Goal: Transaction & Acquisition: Purchase product/service

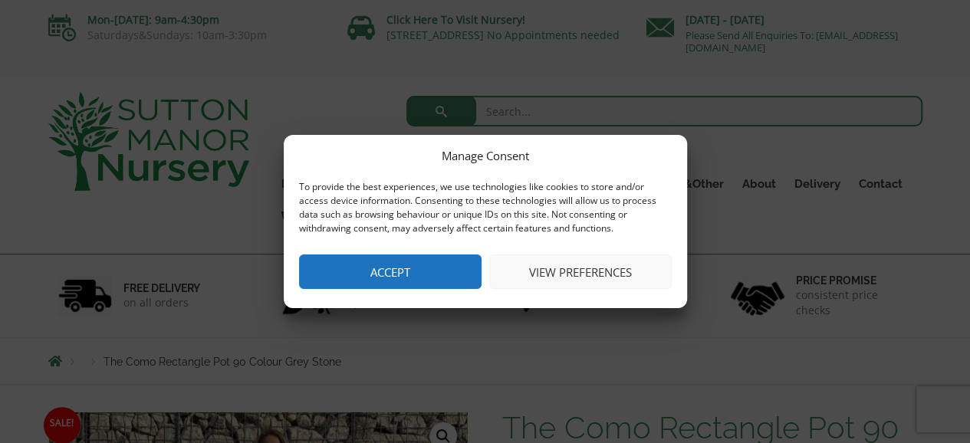
click at [621, 265] on button "View preferences" at bounding box center [580, 272] width 183 height 35
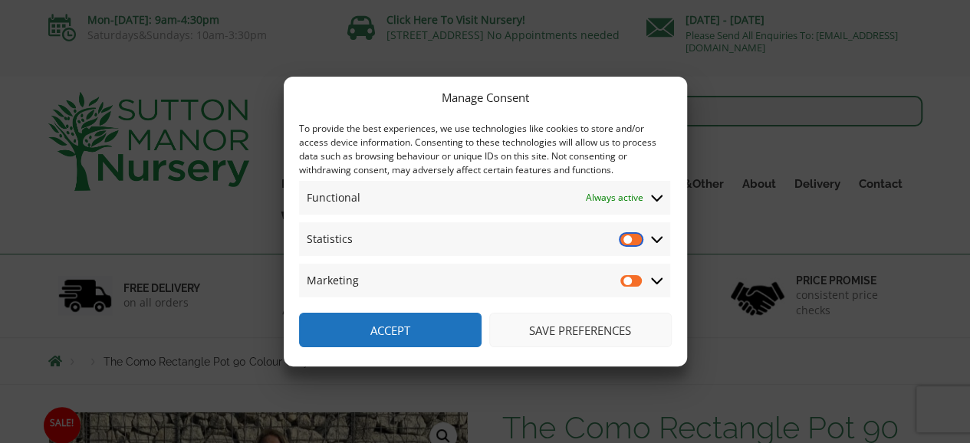
click at [640, 240] on input "Statistics" at bounding box center [632, 239] width 23 height 15
checkbox input "true"
click at [636, 282] on input "Marketing" at bounding box center [632, 280] width 23 height 15
checkbox input "true"
click at [680, 298] on div "Manage Consent To provide the best experiences, we use technologies like cookie…" at bounding box center [486, 222] width 404 height 290
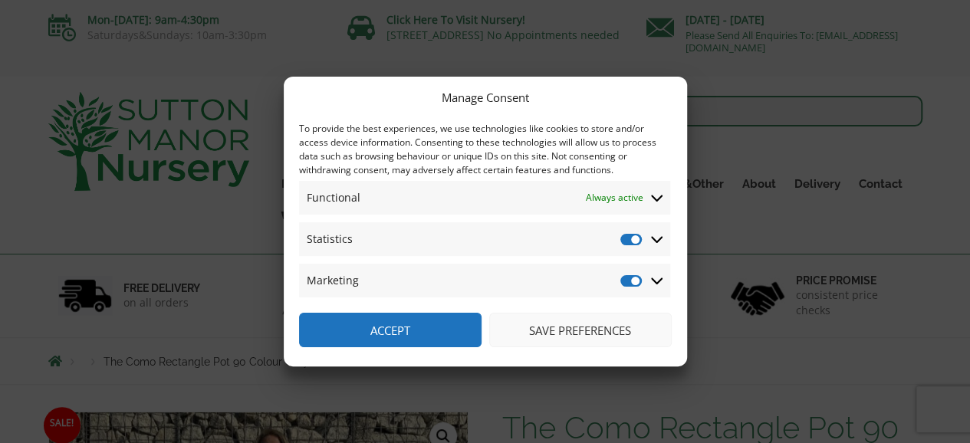
click at [631, 325] on button "Save preferences" at bounding box center [580, 330] width 183 height 35
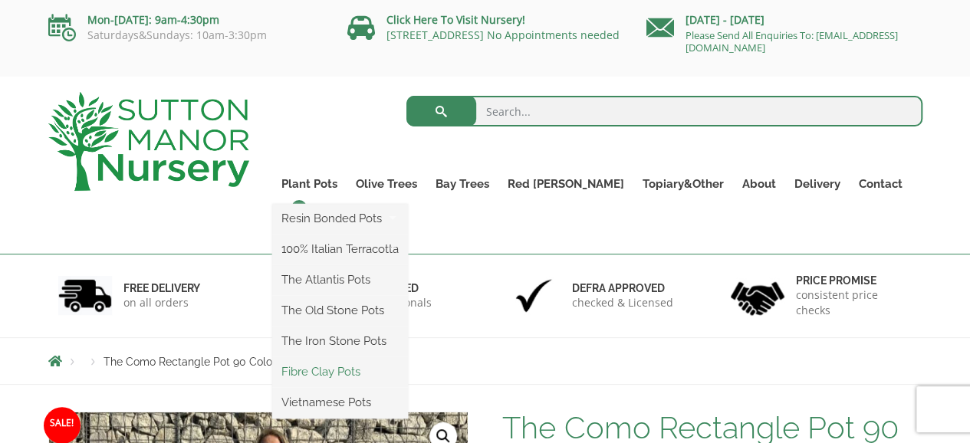
click at [376, 371] on link "Fibre Clay Pots" at bounding box center [340, 372] width 136 height 23
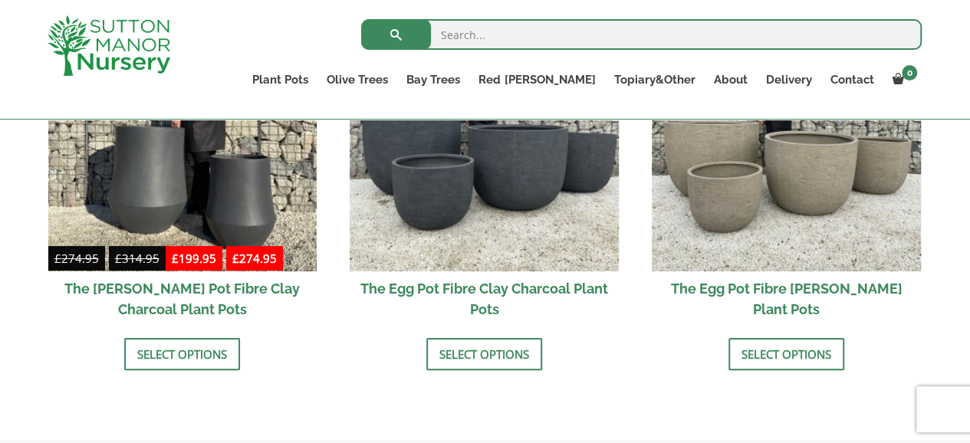
scroll to position [614, 0]
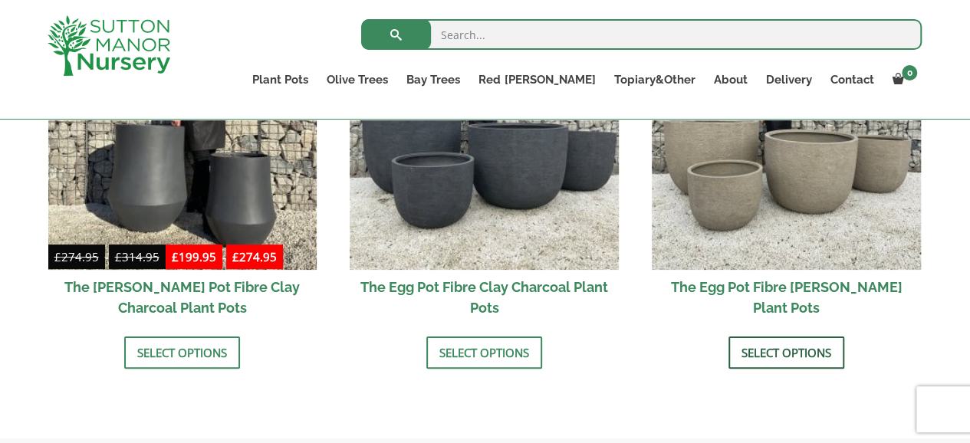
click at [781, 356] on link "Select options" at bounding box center [787, 353] width 116 height 32
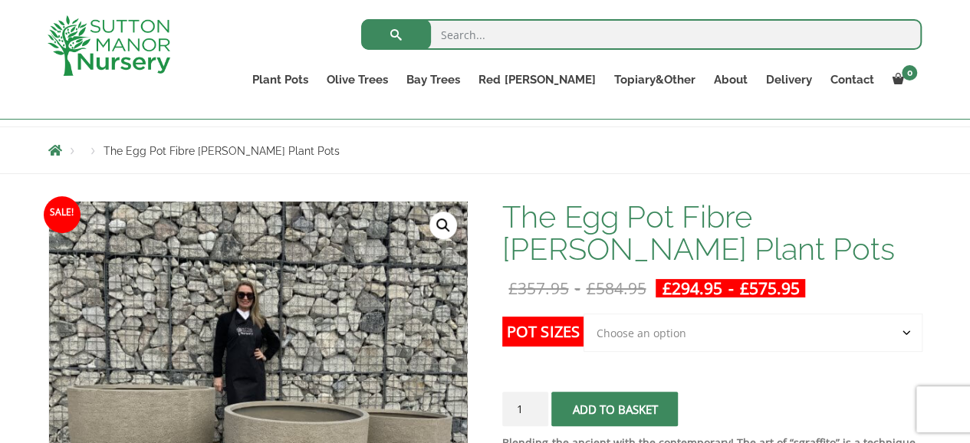
scroll to position [123, 0]
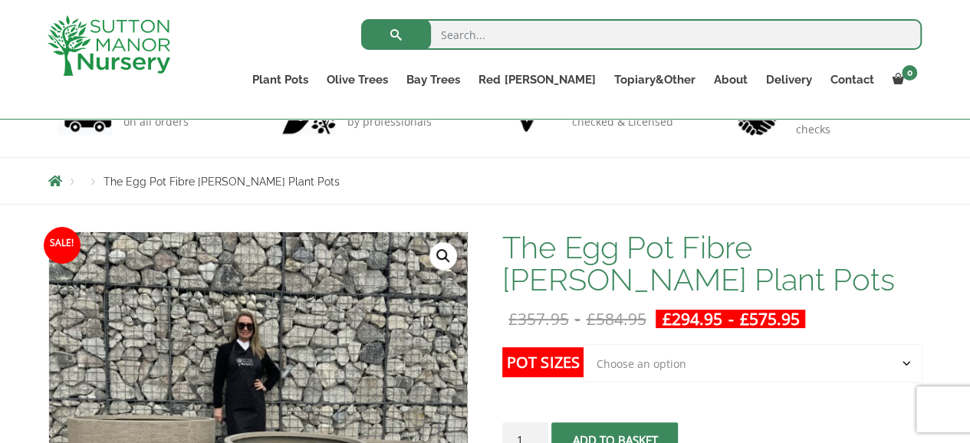
click at [902, 367] on select "Choose an option Click here to buy the 5th To Largest Pot In The Picture Click …" at bounding box center [753, 363] width 338 height 38
click at [584, 344] on select "Choose an option Click here to buy the 5th To Largest Pot In The Picture Click …" at bounding box center [753, 363] width 338 height 38
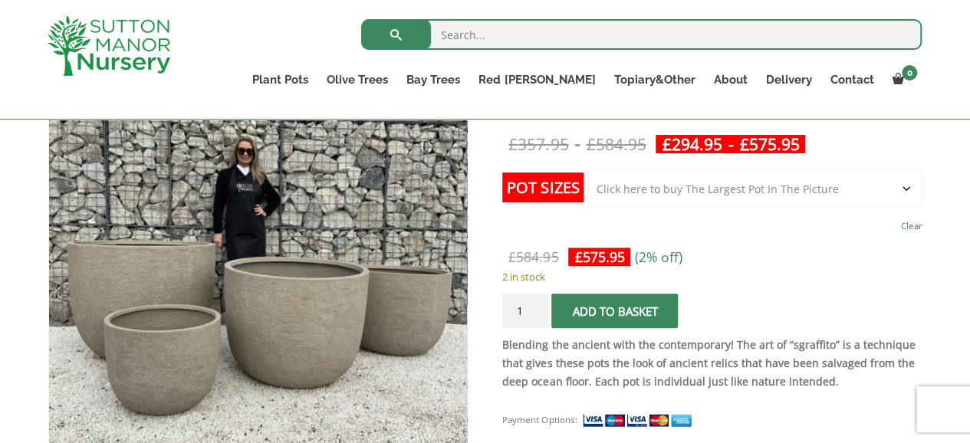
scroll to position [334, 0]
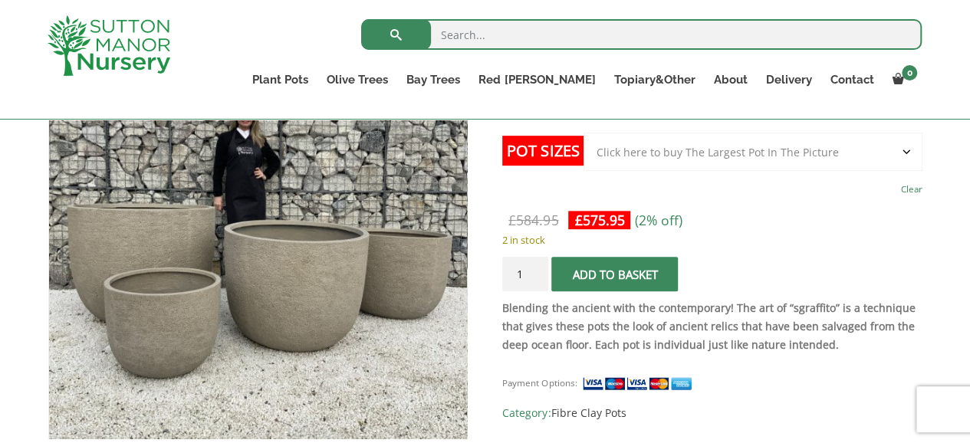
click at [910, 157] on select "Choose an option Click here to buy the 5th To Largest Pot In The Picture Click …" at bounding box center [753, 152] width 338 height 38
click at [584, 133] on select "Choose an option Click here to buy the 5th To Largest Pot In The Picture Click …" at bounding box center [753, 152] width 338 height 38
select select "Click here to buy the 5th To Largest Pot In The Picture"
click at [908, 151] on select "Choose an option Click here to buy the 5th To Largest Pot In The Picture Click …" at bounding box center [753, 152] width 338 height 38
click at [584, 133] on select "Choose an option Click here to buy the 5th To Largest Pot In The Picture Click …" at bounding box center [753, 152] width 338 height 38
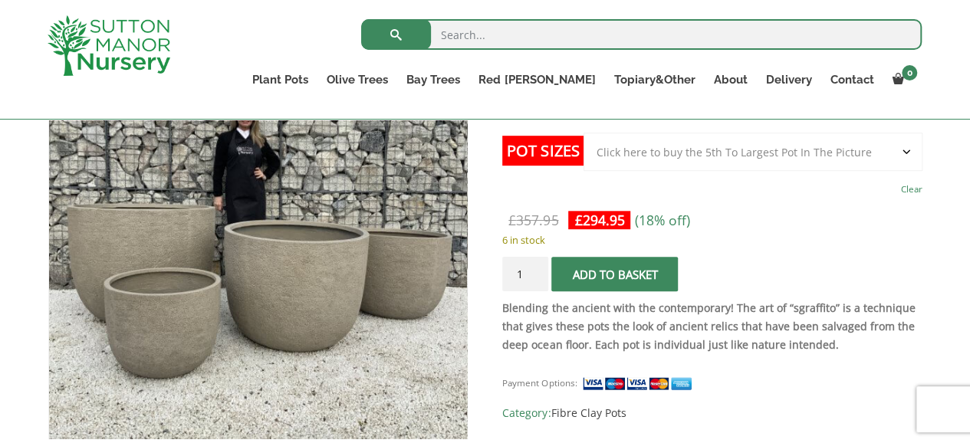
scroll to position [723, 0]
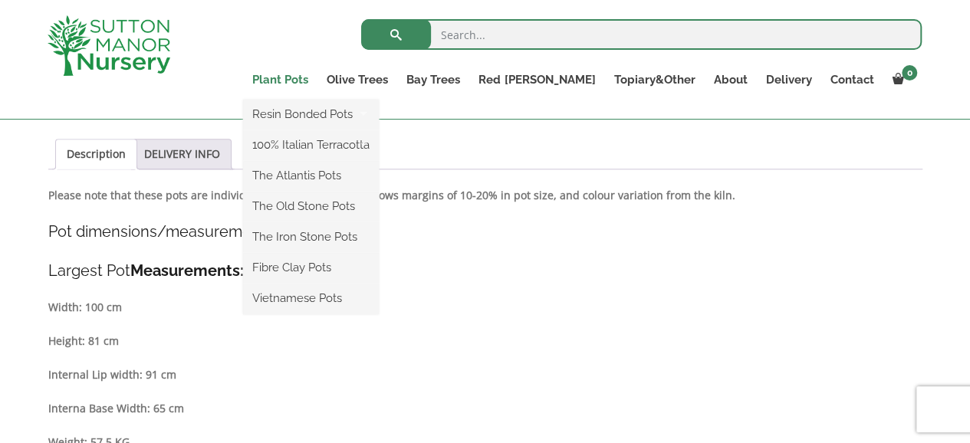
click at [318, 76] on link "Plant Pots" at bounding box center [280, 79] width 74 height 21
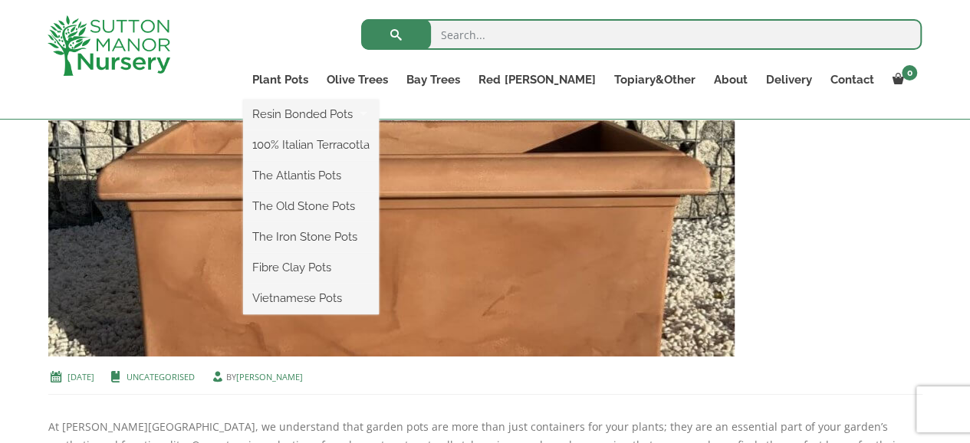
scroll to position [430, 0]
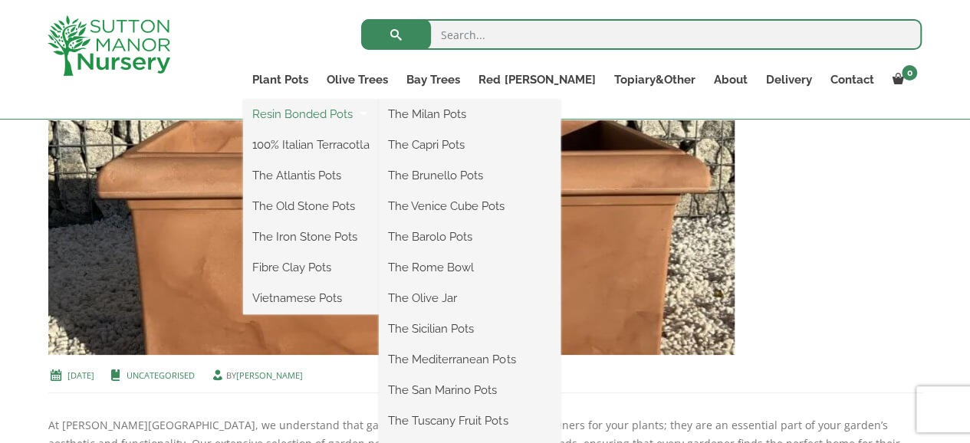
click at [376, 108] on link "Resin Bonded Pots" at bounding box center [311, 114] width 136 height 23
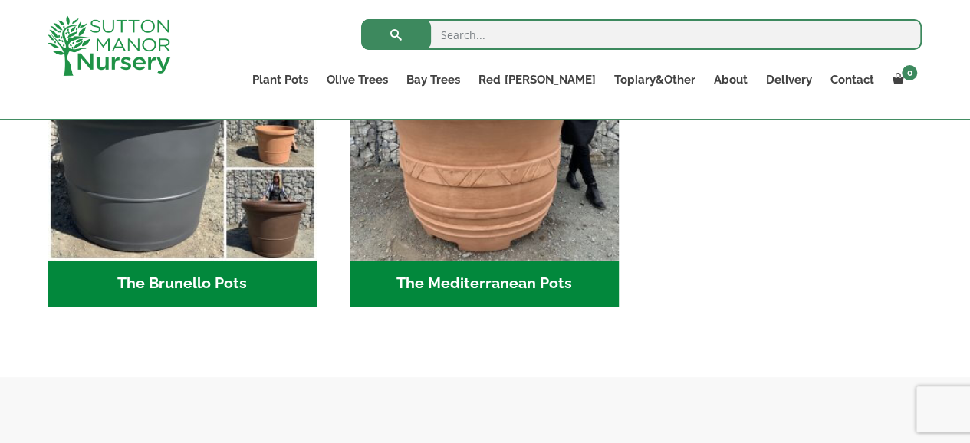
scroll to position [2363, 0]
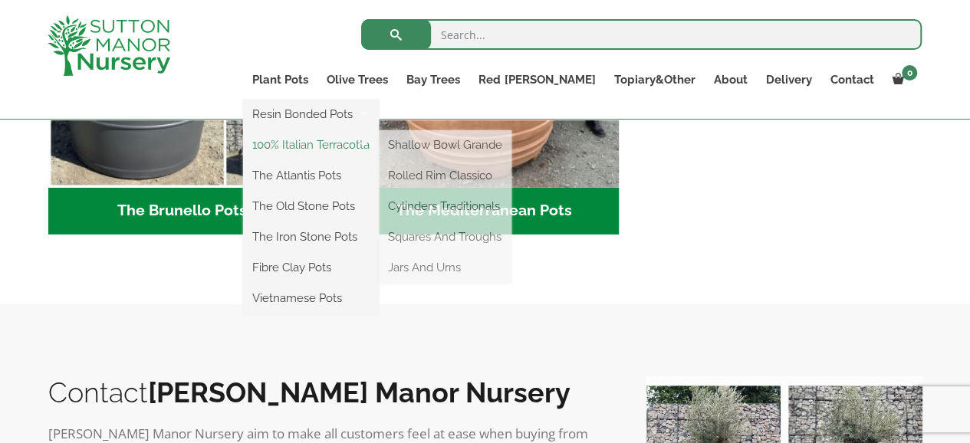
click at [379, 143] on link "100% Italian Terracotta" at bounding box center [311, 144] width 136 height 23
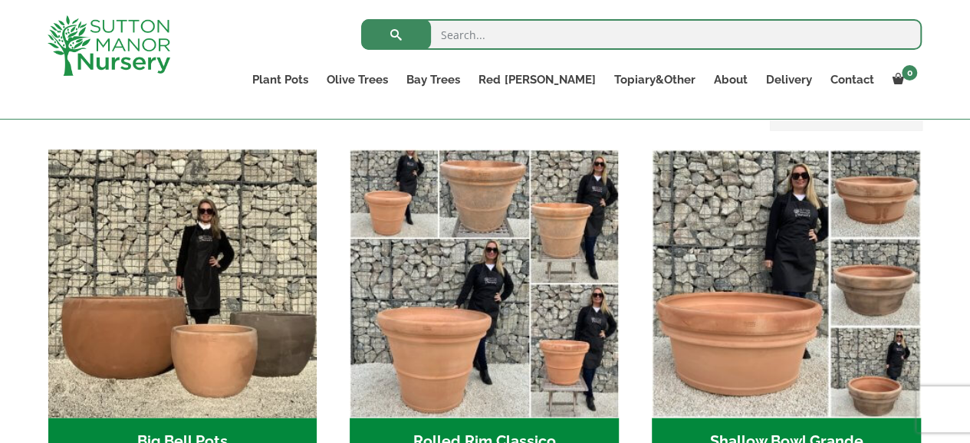
scroll to position [491, 0]
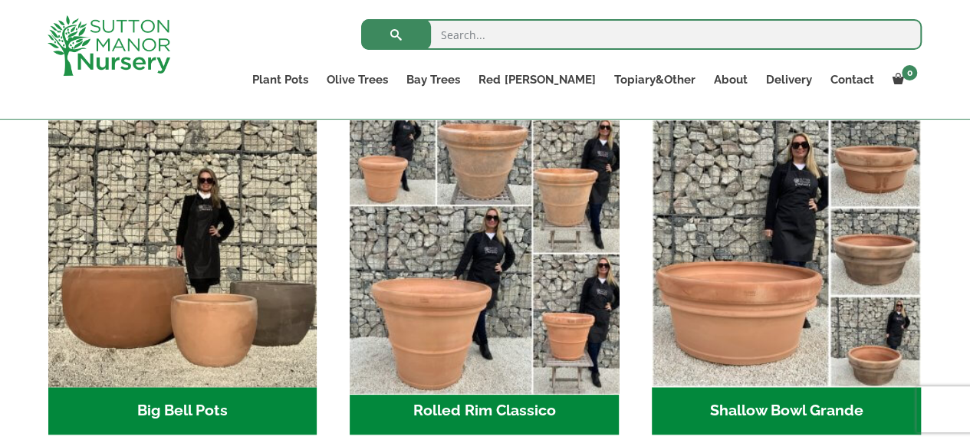
click at [394, 169] on img "Visit product category Rolled Rim Classico" at bounding box center [485, 253] width 282 height 282
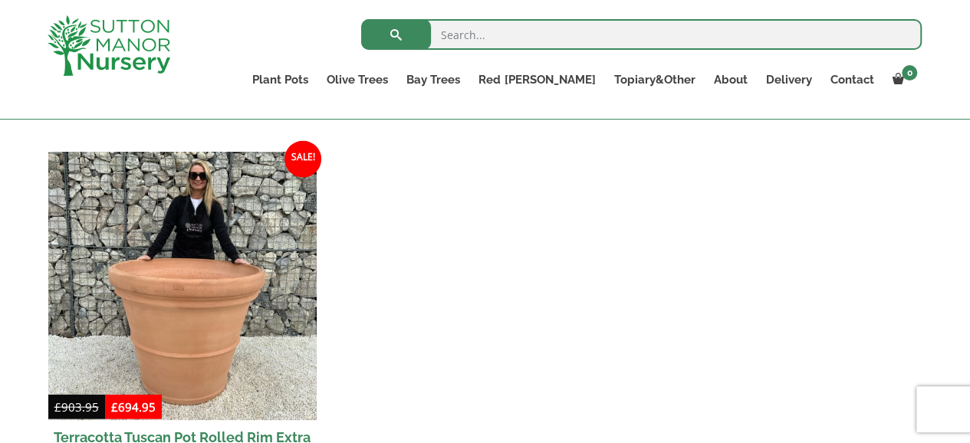
scroll to position [1504, 0]
